Goal: Transaction & Acquisition: Purchase product/service

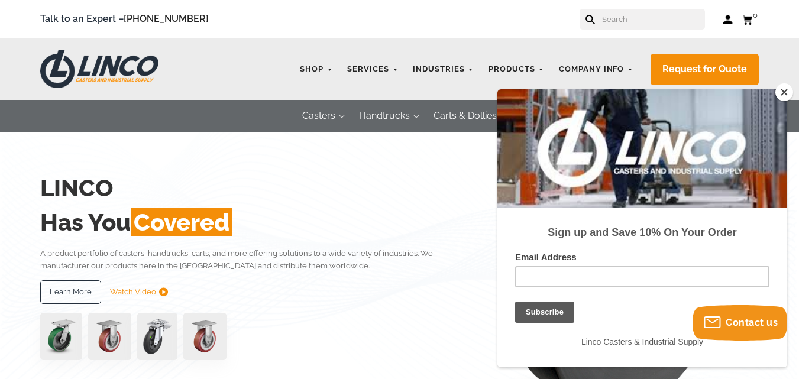
click at [781, 88] on button "Close" at bounding box center [784, 92] width 18 height 18
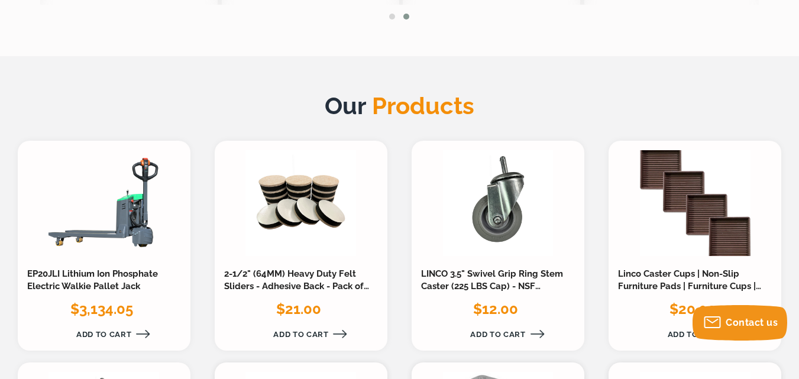
scroll to position [1005, 0]
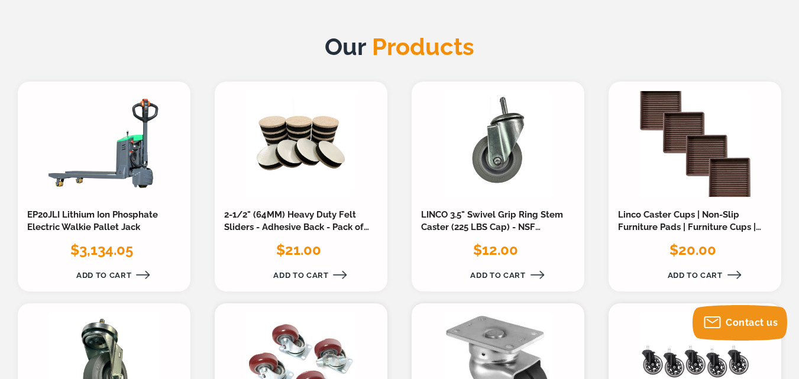
click at [290, 163] on link at bounding box center [300, 144] width 111 height 106
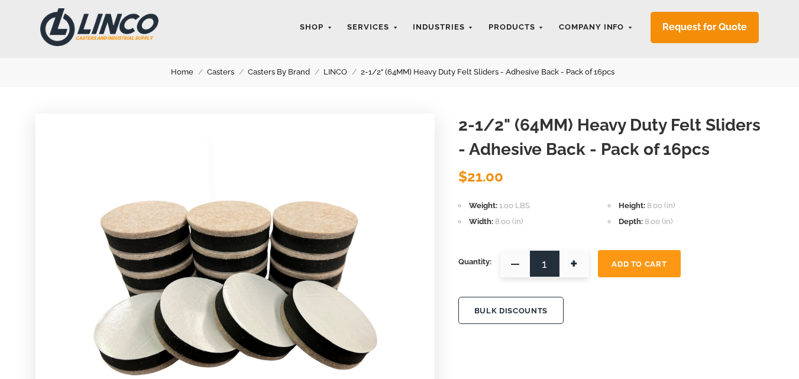
scroll to position [59, 0]
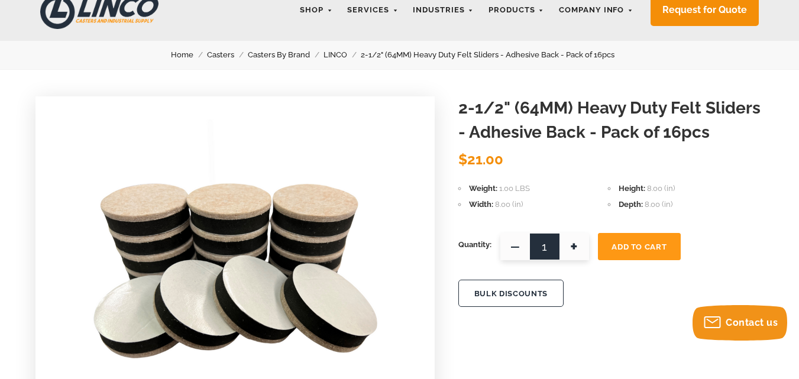
click at [644, 248] on span "Add To Cart" at bounding box center [638, 246] width 55 height 9
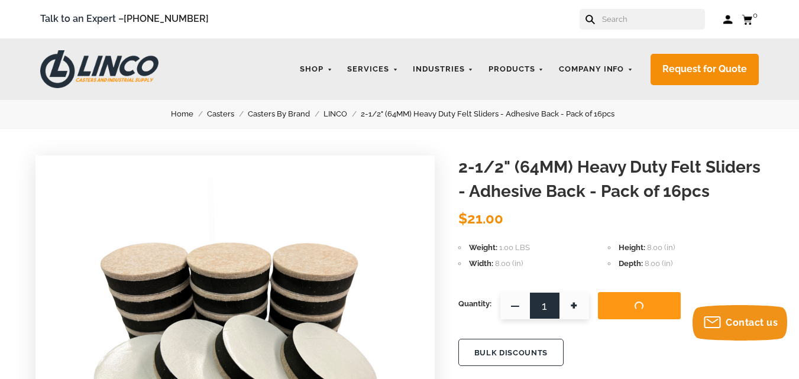
scroll to position [0, 0]
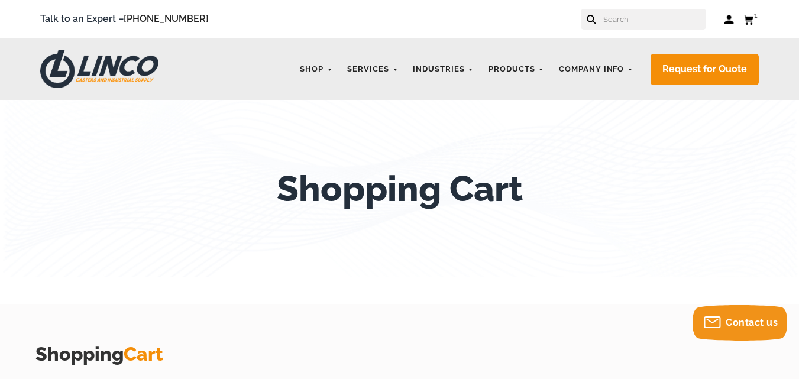
click at [628, 15] on input "text" at bounding box center [654, 19] width 104 height 21
type input "a"
